Goal: Information Seeking & Learning: Find specific fact

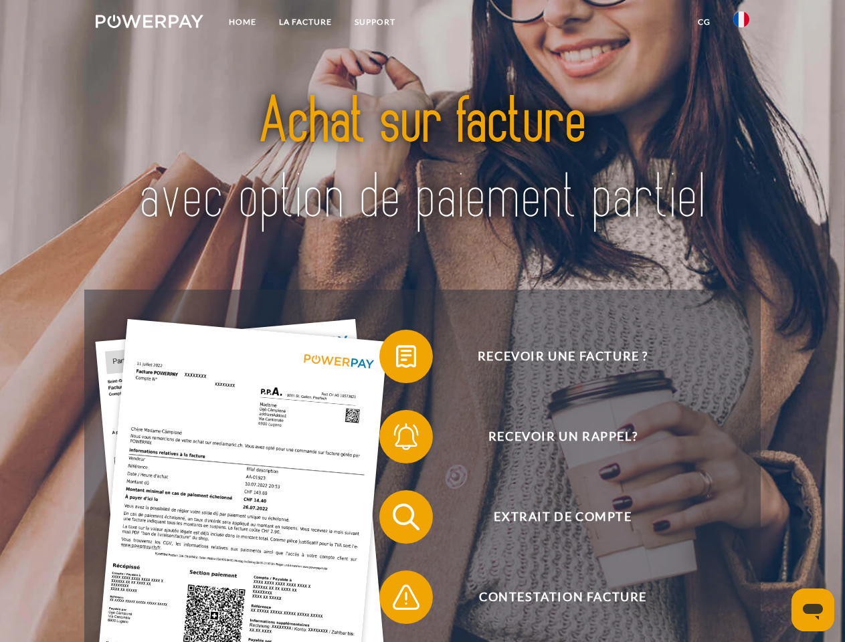
click at [149, 23] on img at bounding box center [150, 21] width 108 height 13
click at [741, 23] on img at bounding box center [741, 19] width 16 height 16
click at [704, 22] on link "CG" at bounding box center [703, 22] width 35 height 24
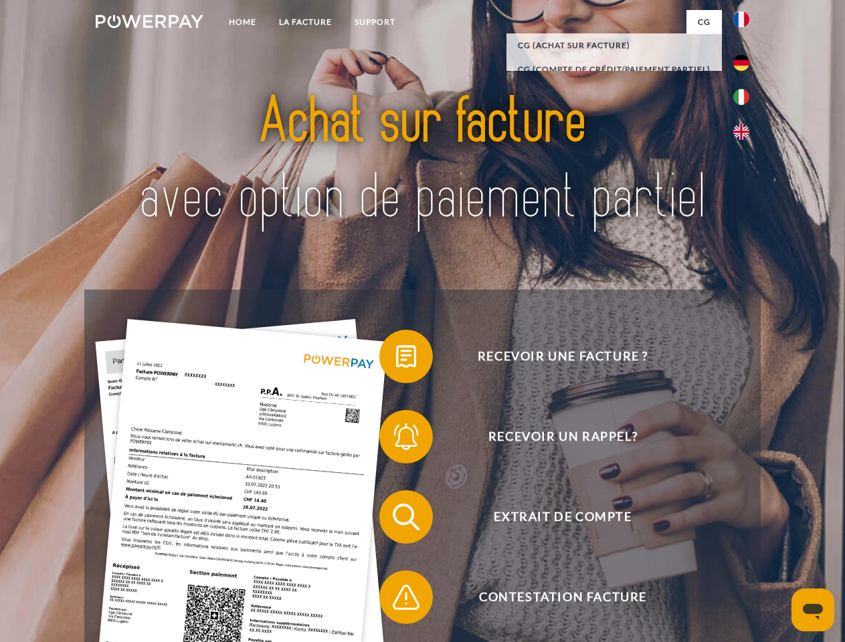
click at [396, 359] on span at bounding box center [385, 356] width 67 height 67
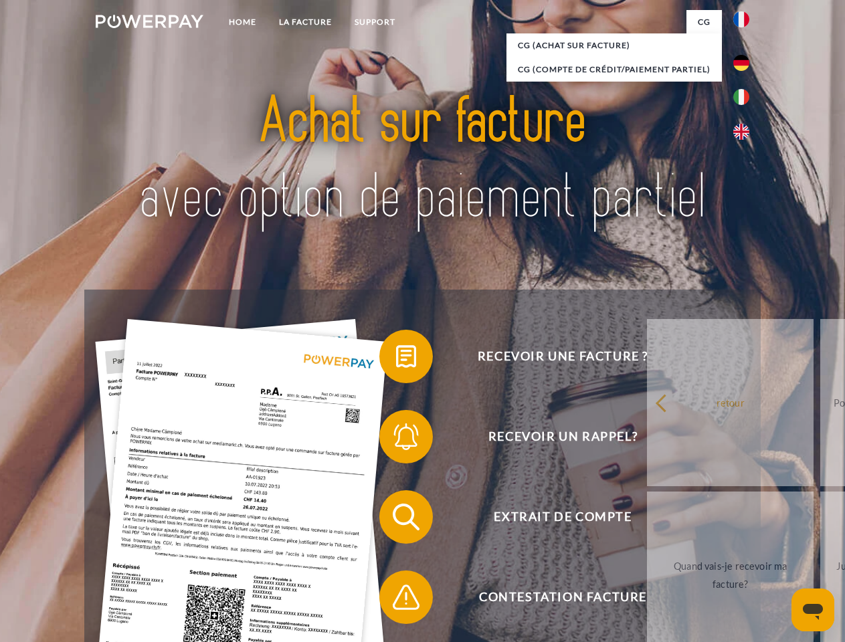
click at [396, 439] on span at bounding box center [385, 436] width 67 height 67
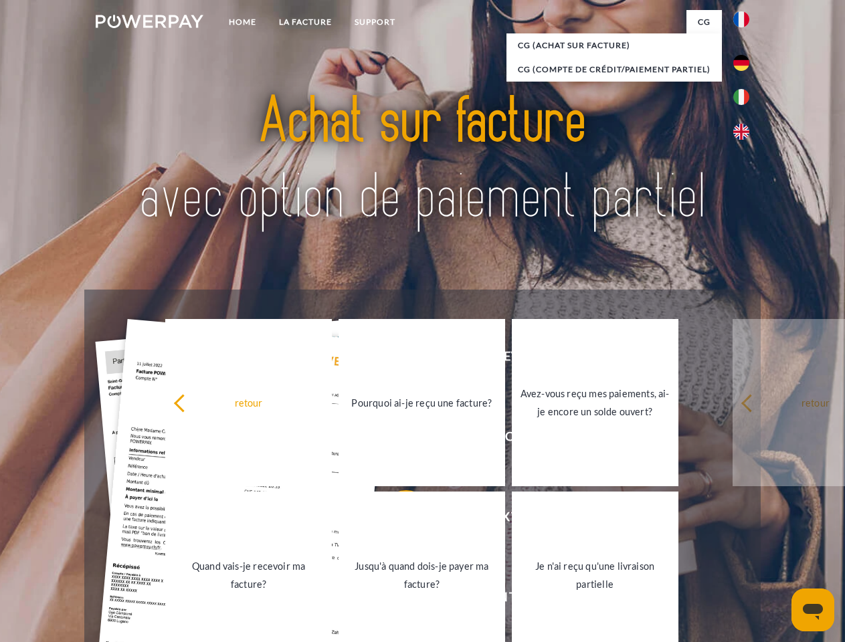
click at [396, 520] on link "Jusqu'à quand dois-je payer ma facture?" at bounding box center [421, 575] width 167 height 167
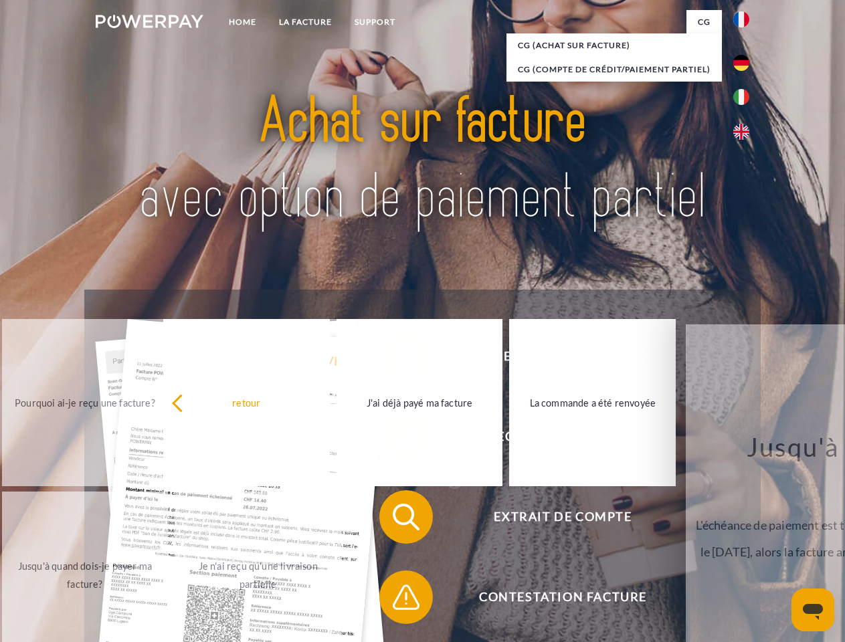
click at [396, 600] on span at bounding box center [385, 597] width 67 height 67
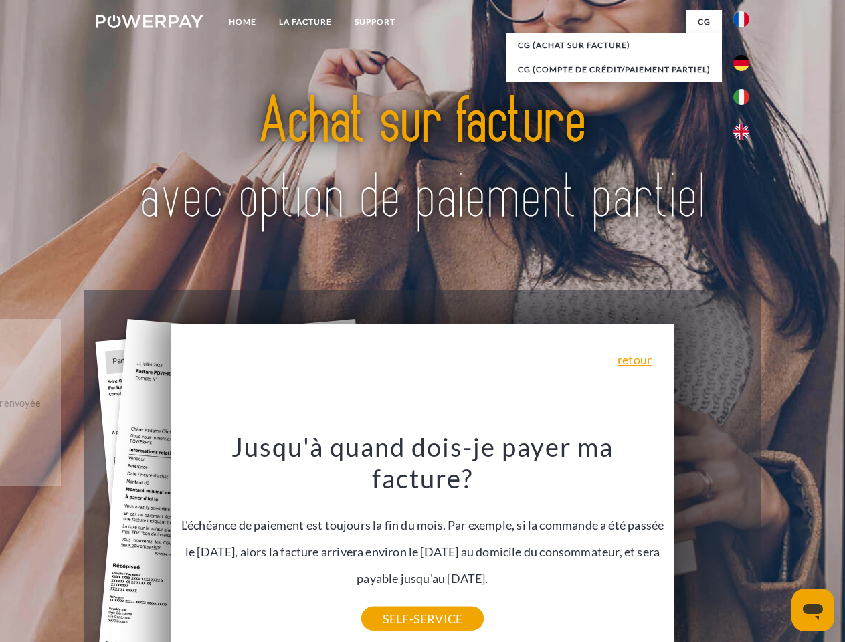
click at [813, 610] on icon "Ouvrir la fenêtre de messagerie" at bounding box center [813, 612] width 20 height 16
